Goal: Task Accomplishment & Management: Manage account settings

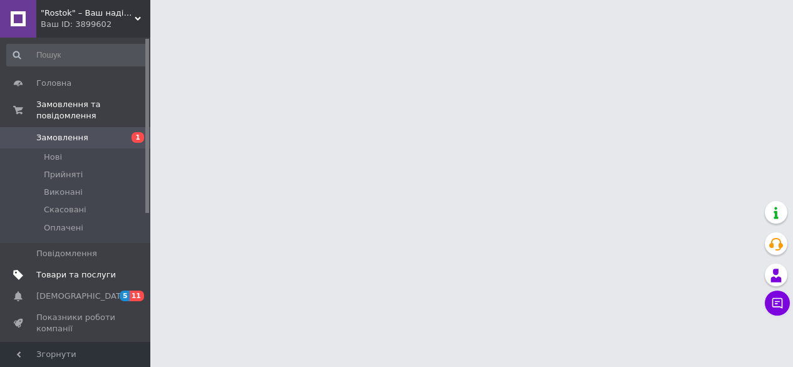
click at [75, 269] on span "Товари та послуги" at bounding box center [76, 274] width 80 height 11
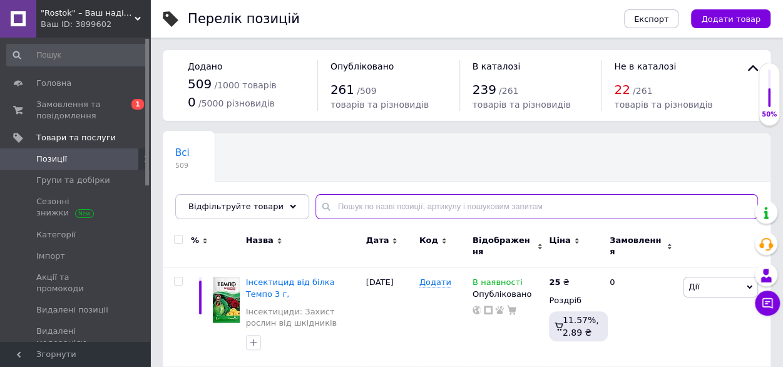
click at [340, 205] on input "text" at bounding box center [537, 206] width 443 height 25
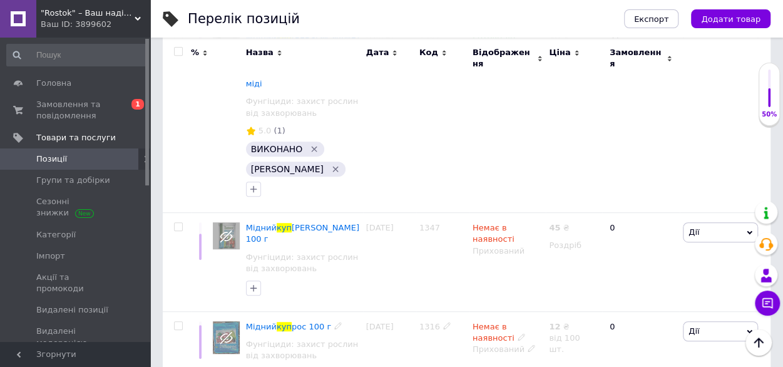
scroll to position [96, 0]
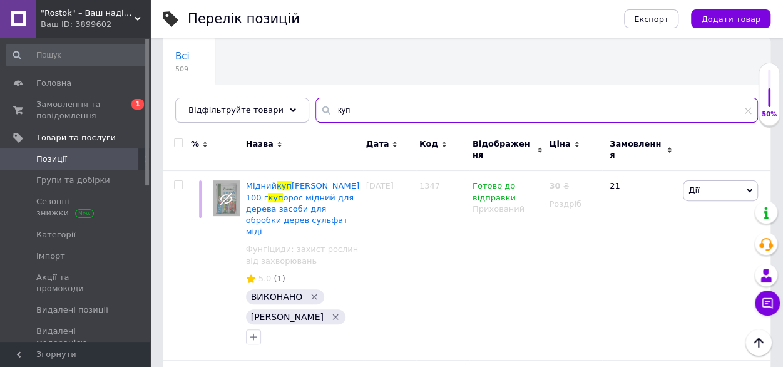
drag, startPoint x: 337, startPoint y: 111, endPoint x: 319, endPoint y: 112, distance: 17.6
click at [319, 112] on input "куп" at bounding box center [537, 110] width 443 height 25
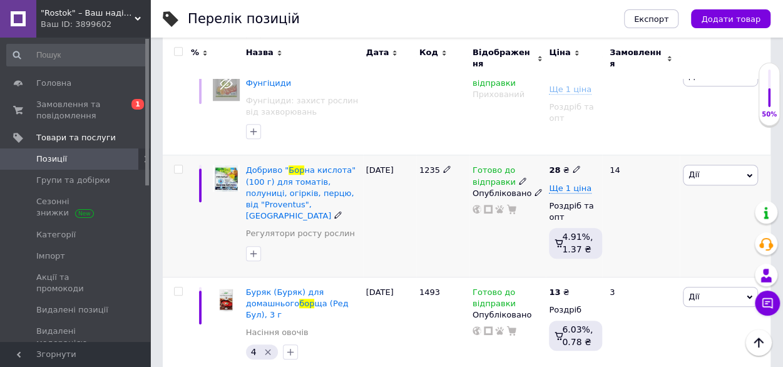
scroll to position [409, 0]
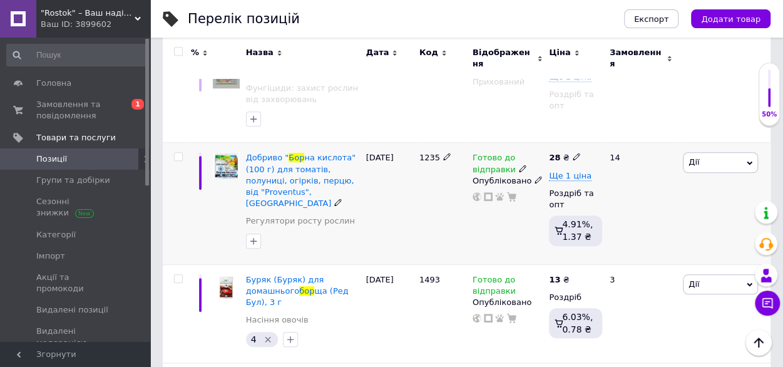
click at [714, 152] on span "Дії" at bounding box center [720, 162] width 75 height 20
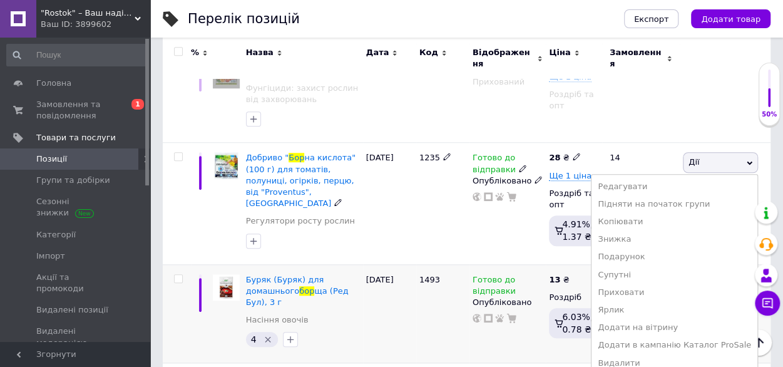
click at [656, 284] on li "Приховати" at bounding box center [675, 293] width 166 height 18
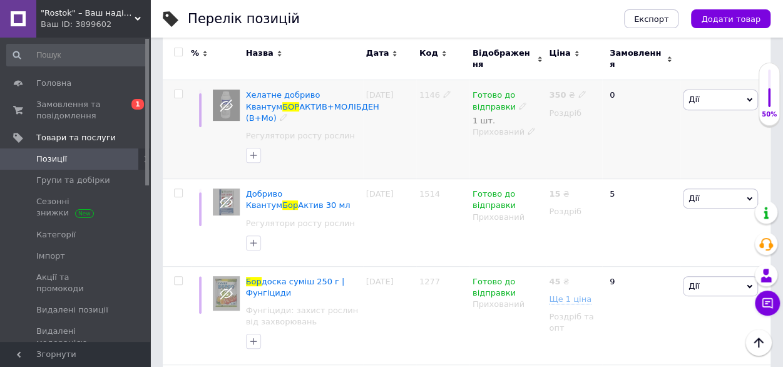
scroll to position [0, 0]
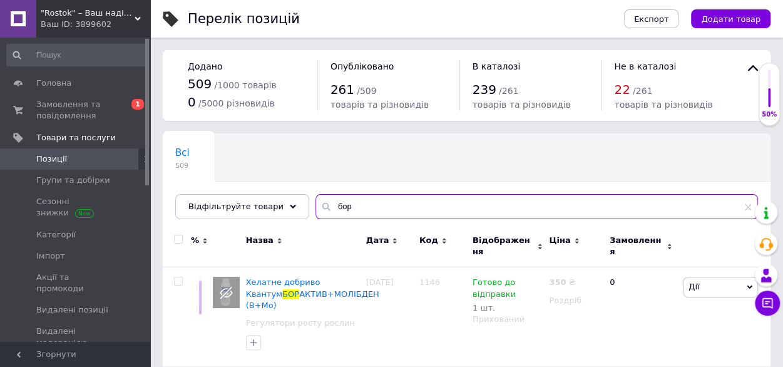
drag, startPoint x: 347, startPoint y: 201, endPoint x: 312, endPoint y: 202, distance: 35.1
click at [316, 202] on div "бор" at bounding box center [537, 206] width 443 height 25
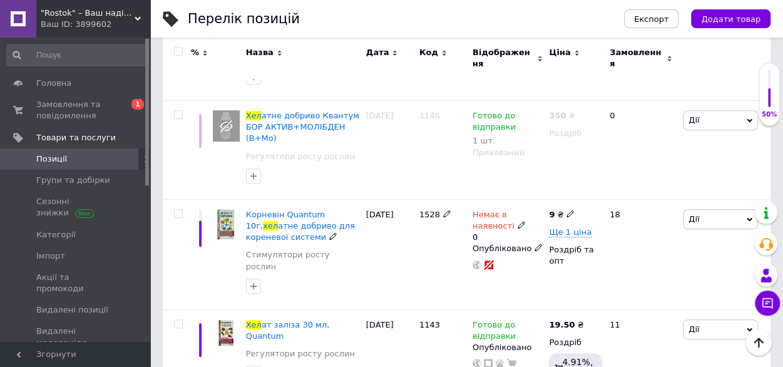
scroll to position [387, 0]
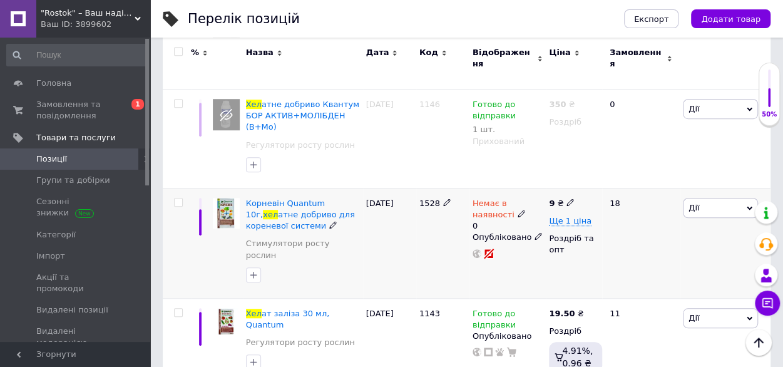
type input "хел"
click at [704, 198] on span "Дії" at bounding box center [720, 208] width 75 height 20
click at [661, 329] on li "Приховати" at bounding box center [675, 338] width 166 height 18
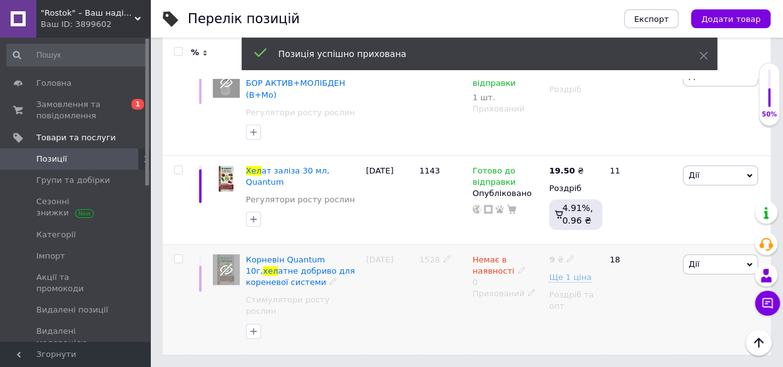
scroll to position [289, 0]
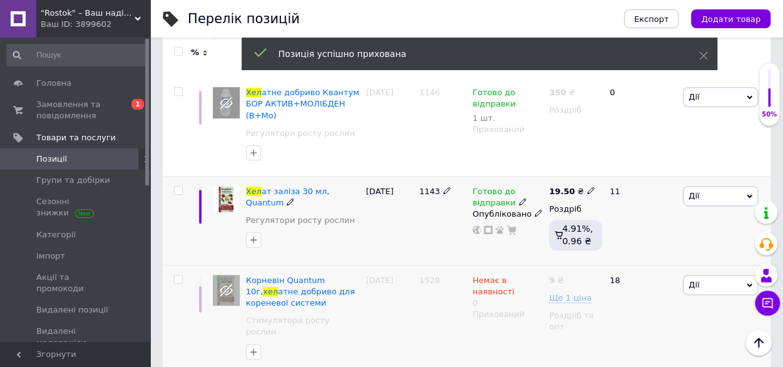
click at [697, 192] on span "Дії" at bounding box center [720, 196] width 75 height 20
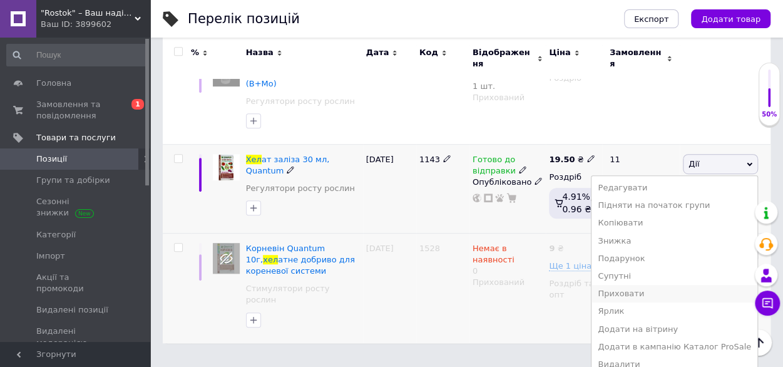
click at [661, 287] on li "Приховати" at bounding box center [675, 294] width 166 height 18
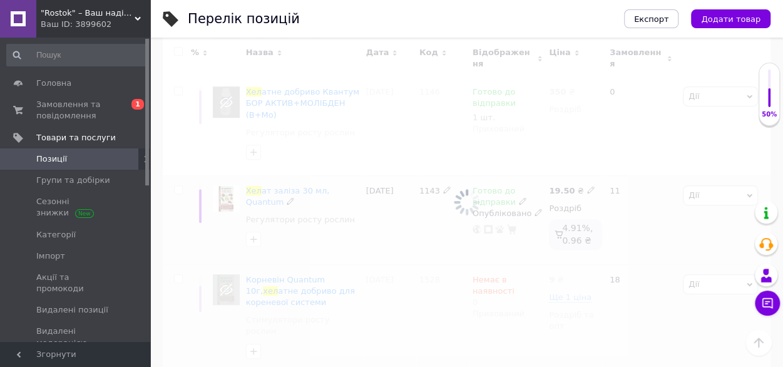
scroll to position [289, 0]
